Goal: Task Accomplishment & Management: Complete application form

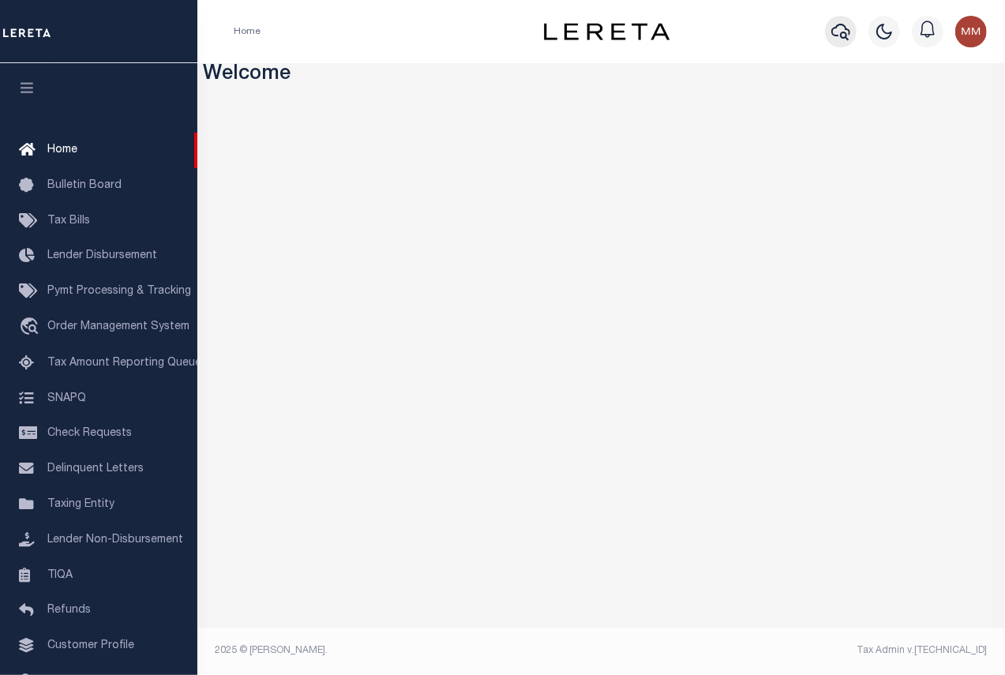
click at [837, 28] on icon "button" at bounding box center [840, 31] width 19 height 19
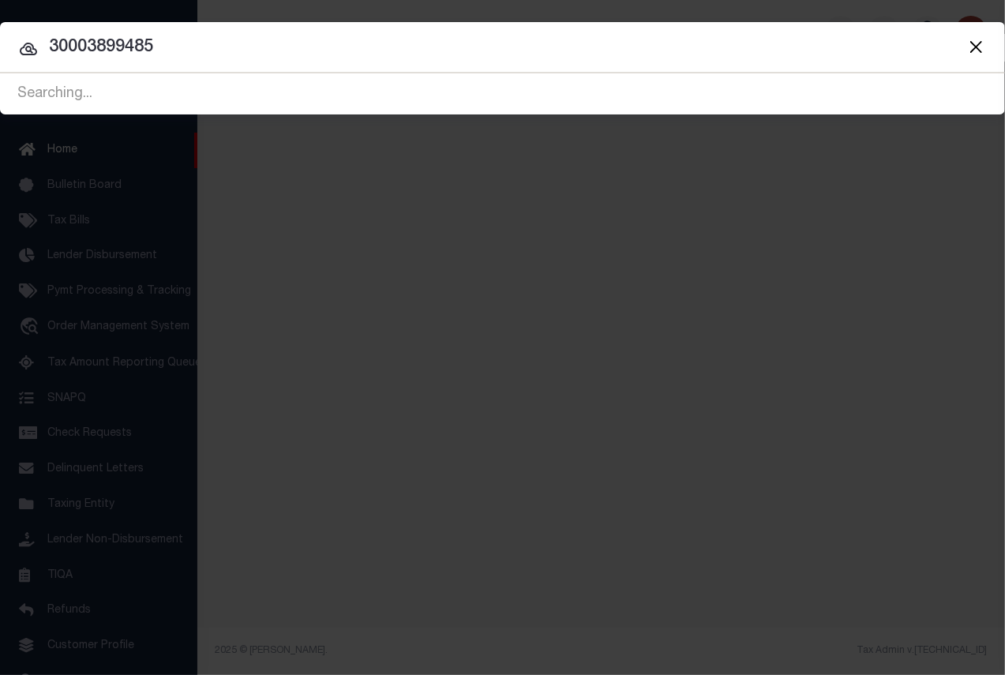
type input "30003899485"
click at [347, 325] on div "Include Loans TBM Customers Borrowers Payments (Lender Non-Disb) Payments (Lend…" at bounding box center [502, 337] width 1005 height 675
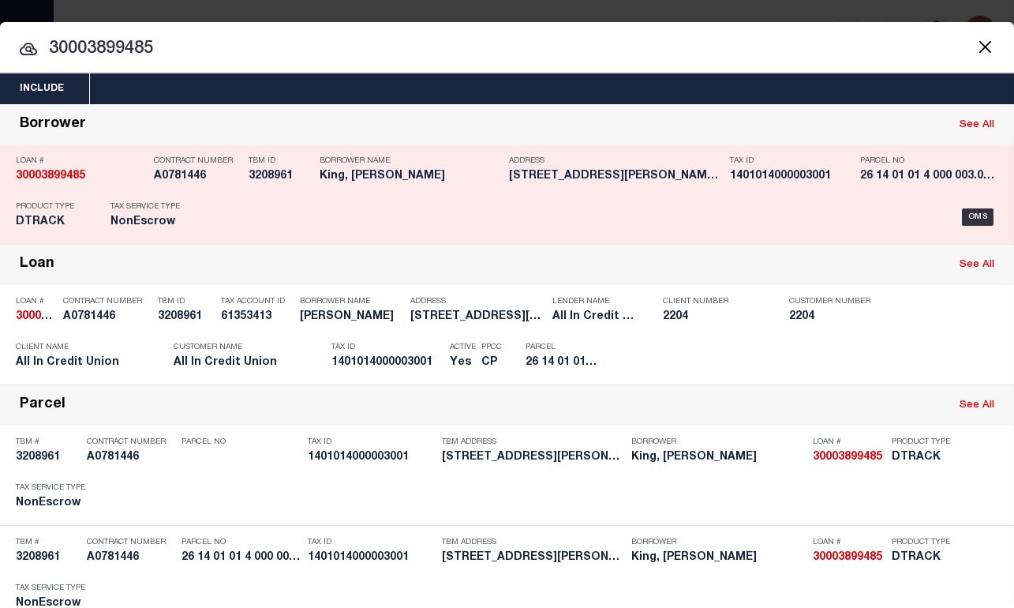
click at [54, 171] on strong "30003899485" at bounding box center [50, 176] width 69 height 11
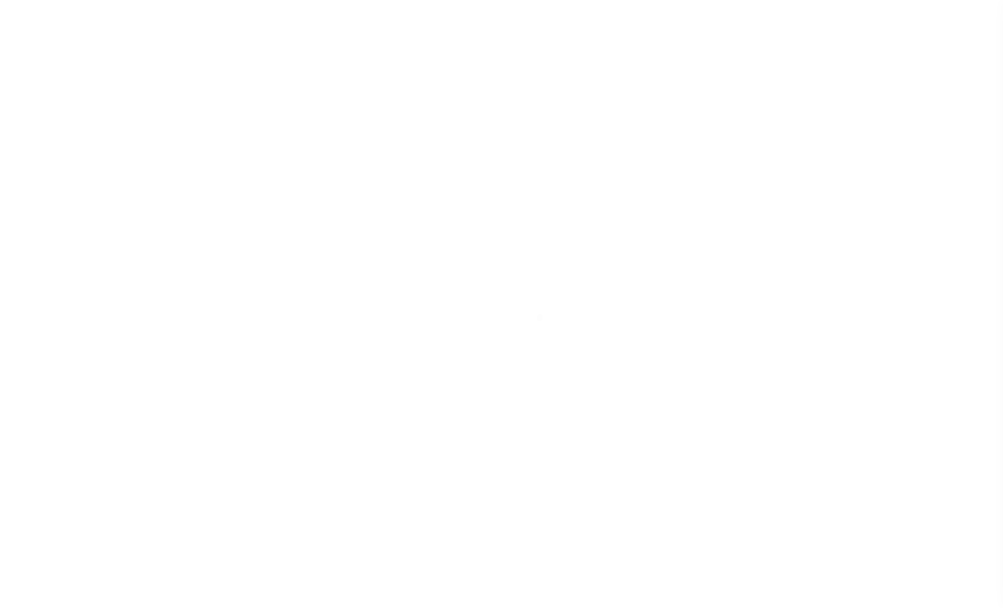
type input "30003899485"
type input "King, [PERSON_NAME]"
select select
type input "Po Box 393"
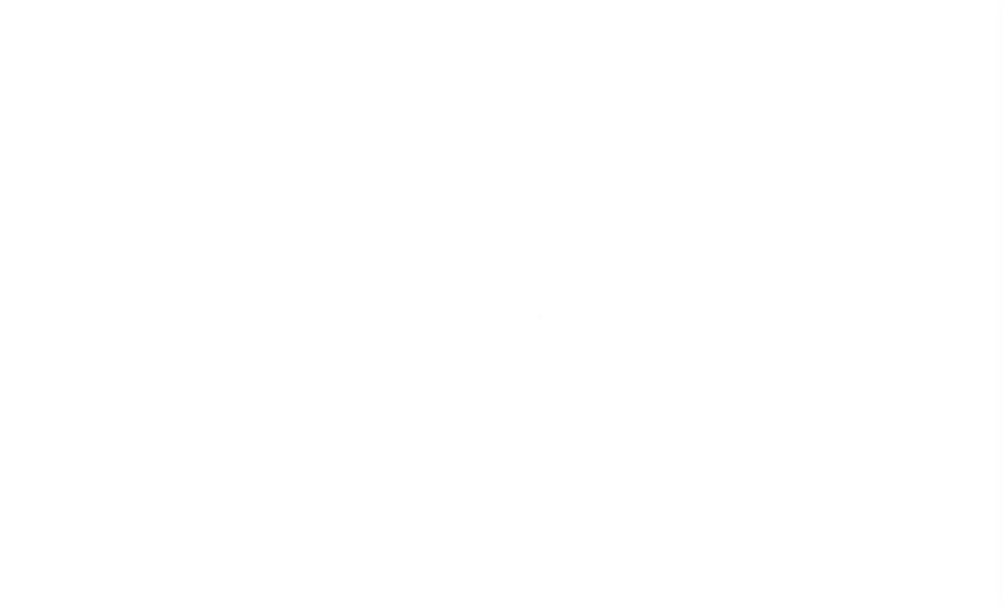
type input "Newton, AL 36352"
select select
select select "NonEscrow"
type input "211 HARDEN LN"
select select
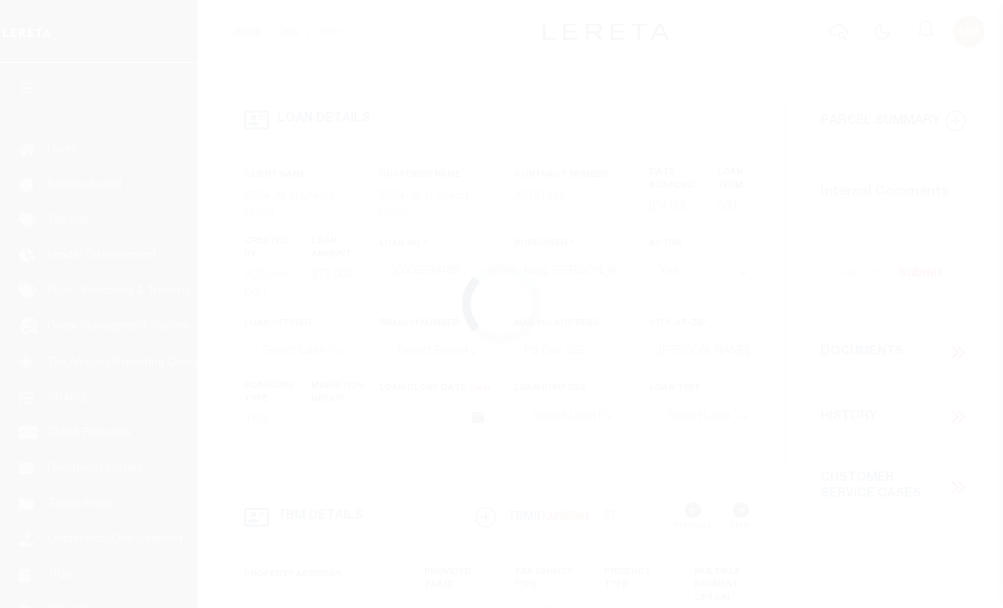
type input "NEWTON, AL"
type input "AL"
select select
type textarea "211 HARDEN LN, NEWTON, AL"
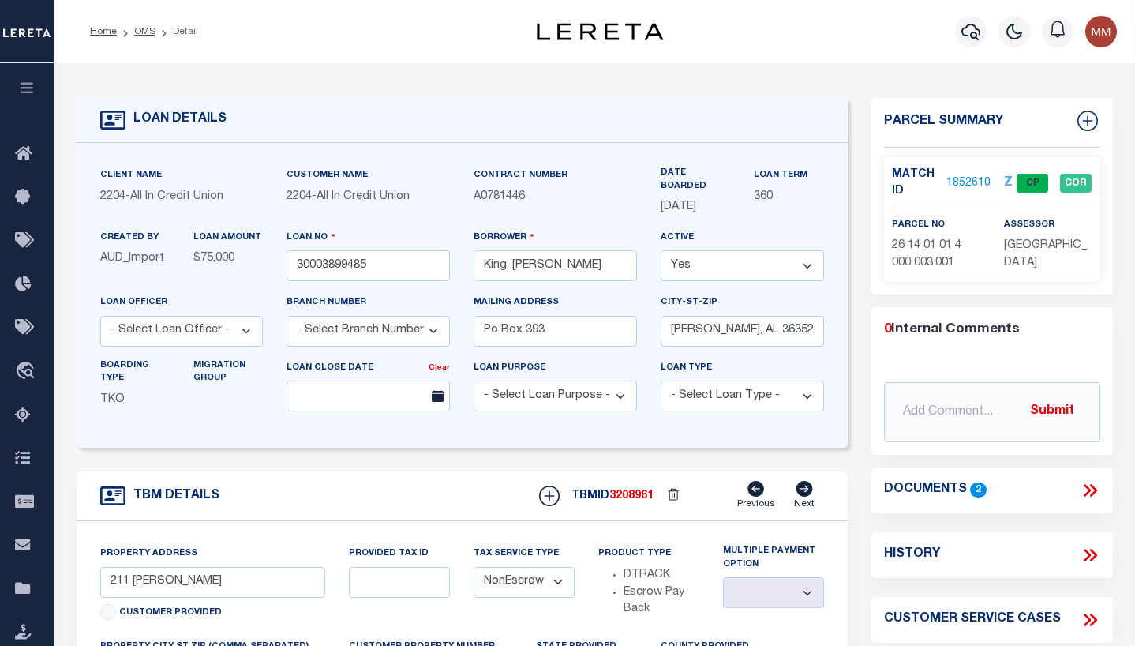
click at [1002, 484] on icon at bounding box center [1087, 490] width 7 height 13
